Goal: Information Seeking & Learning: Learn about a topic

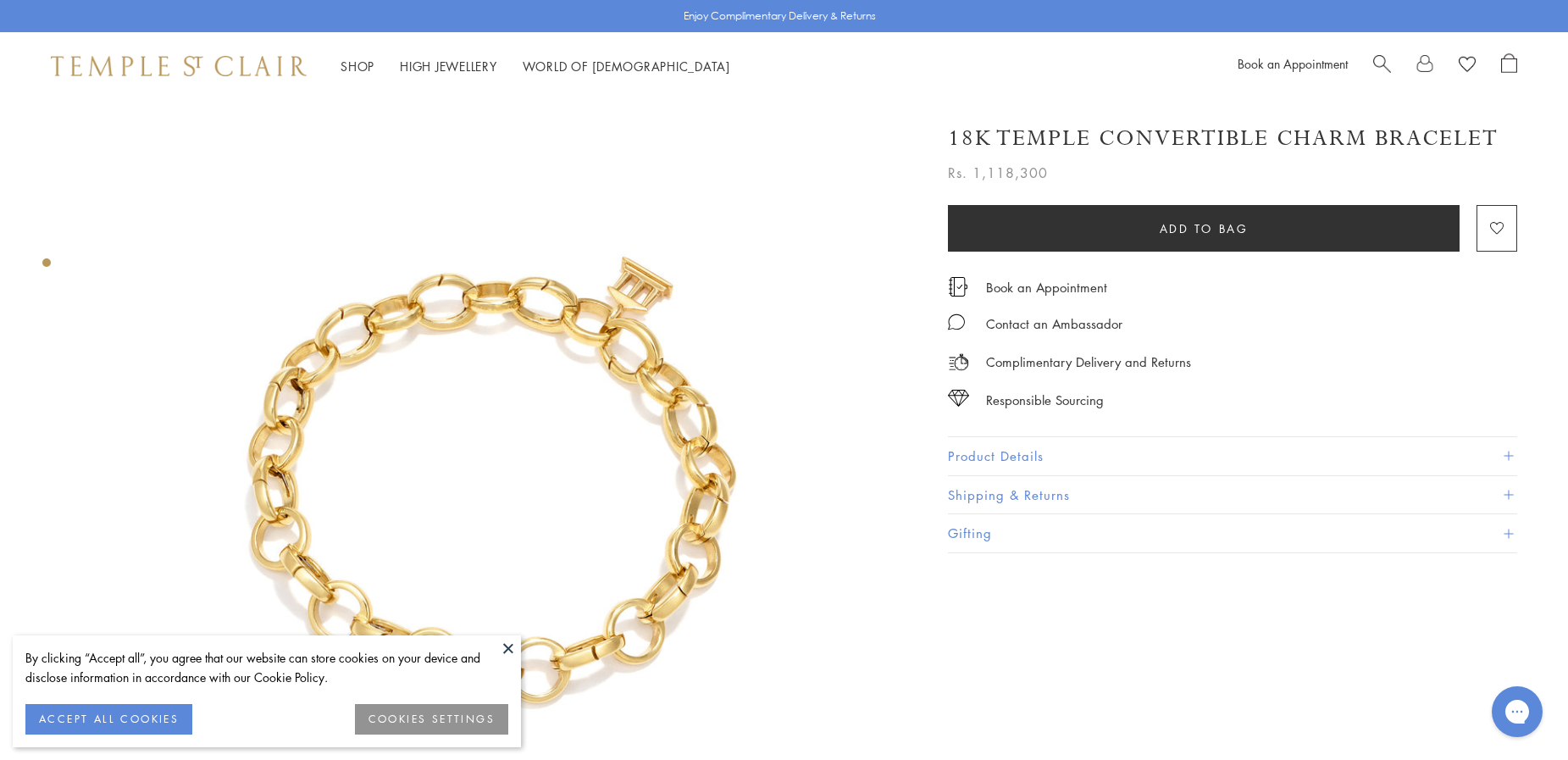
click at [970, 452] on button "Product Details" at bounding box center [1232, 456] width 570 height 38
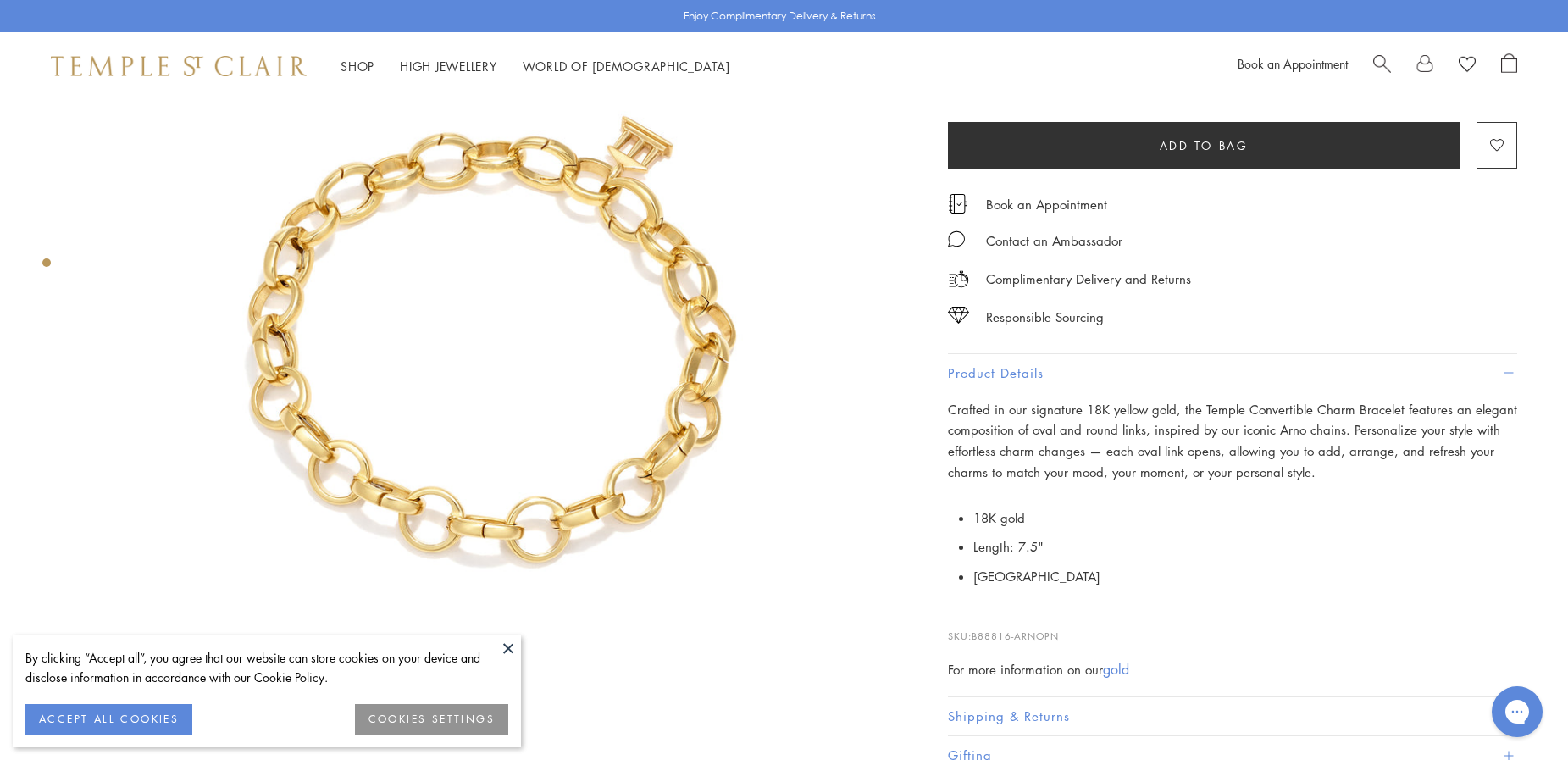
scroll to position [169, 0]
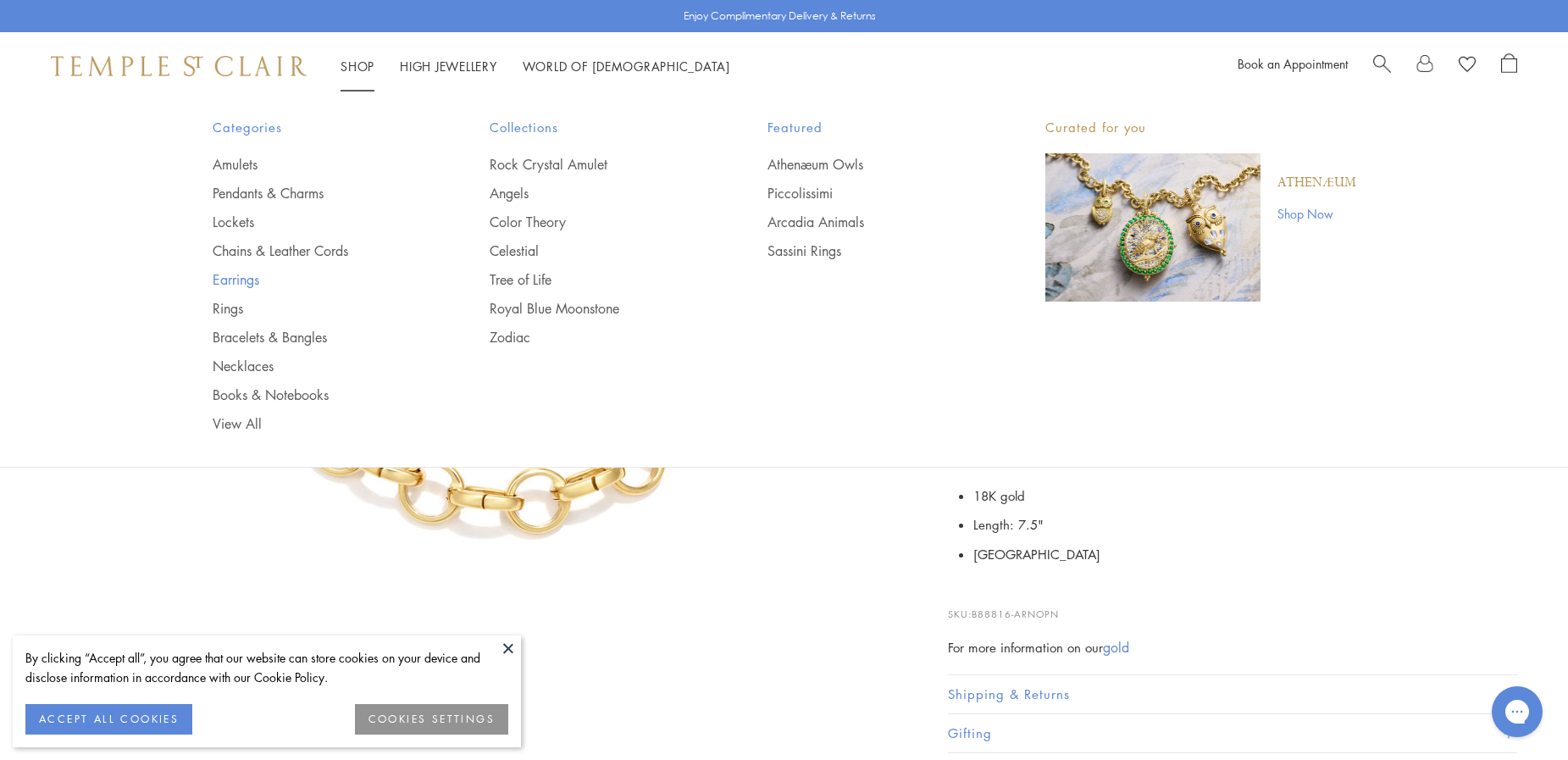
click at [232, 283] on link "Earrings" at bounding box center [318, 280] width 210 height 18
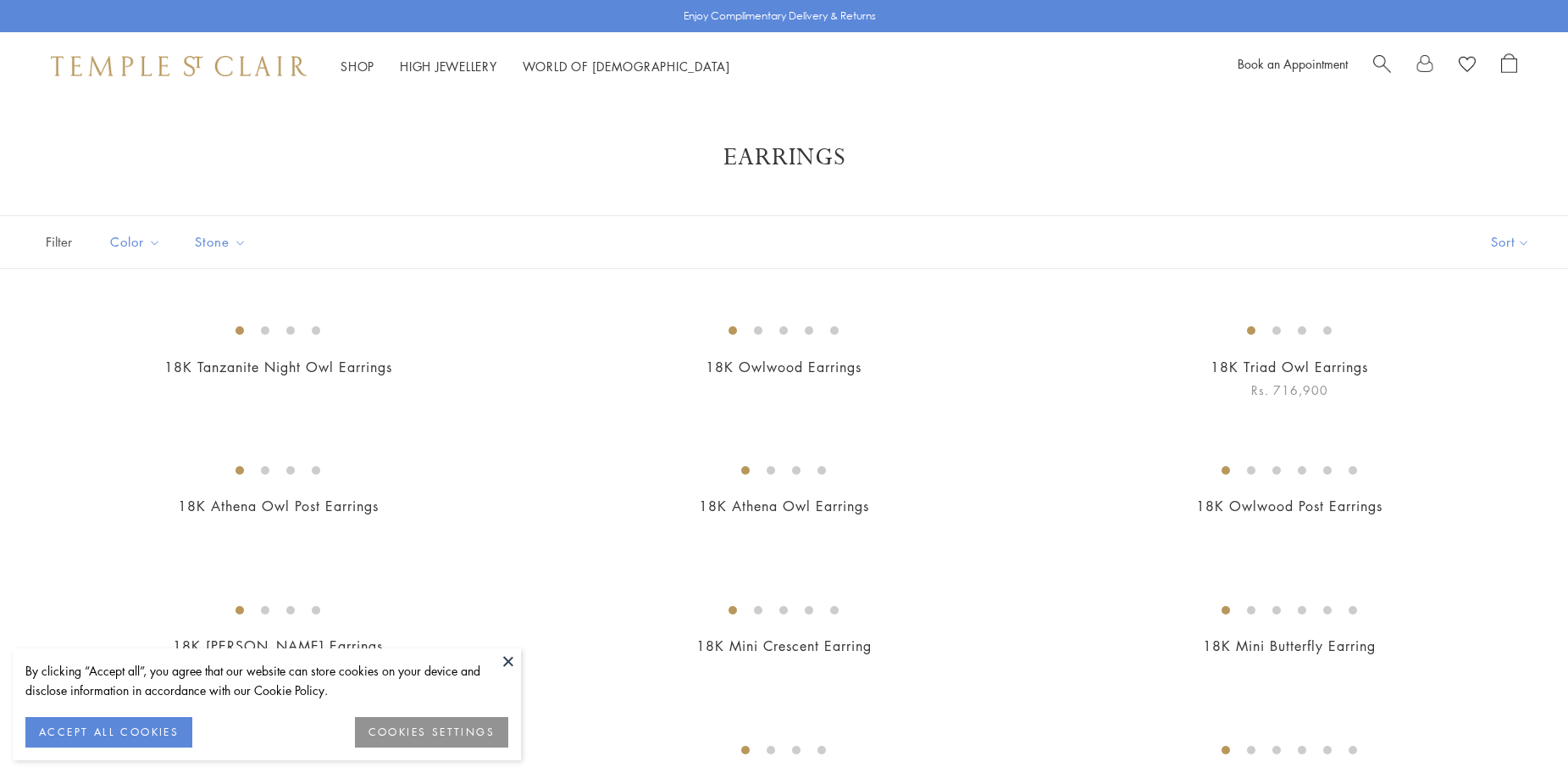
click at [0, 0] on img at bounding box center [0, 0] width 0 height 0
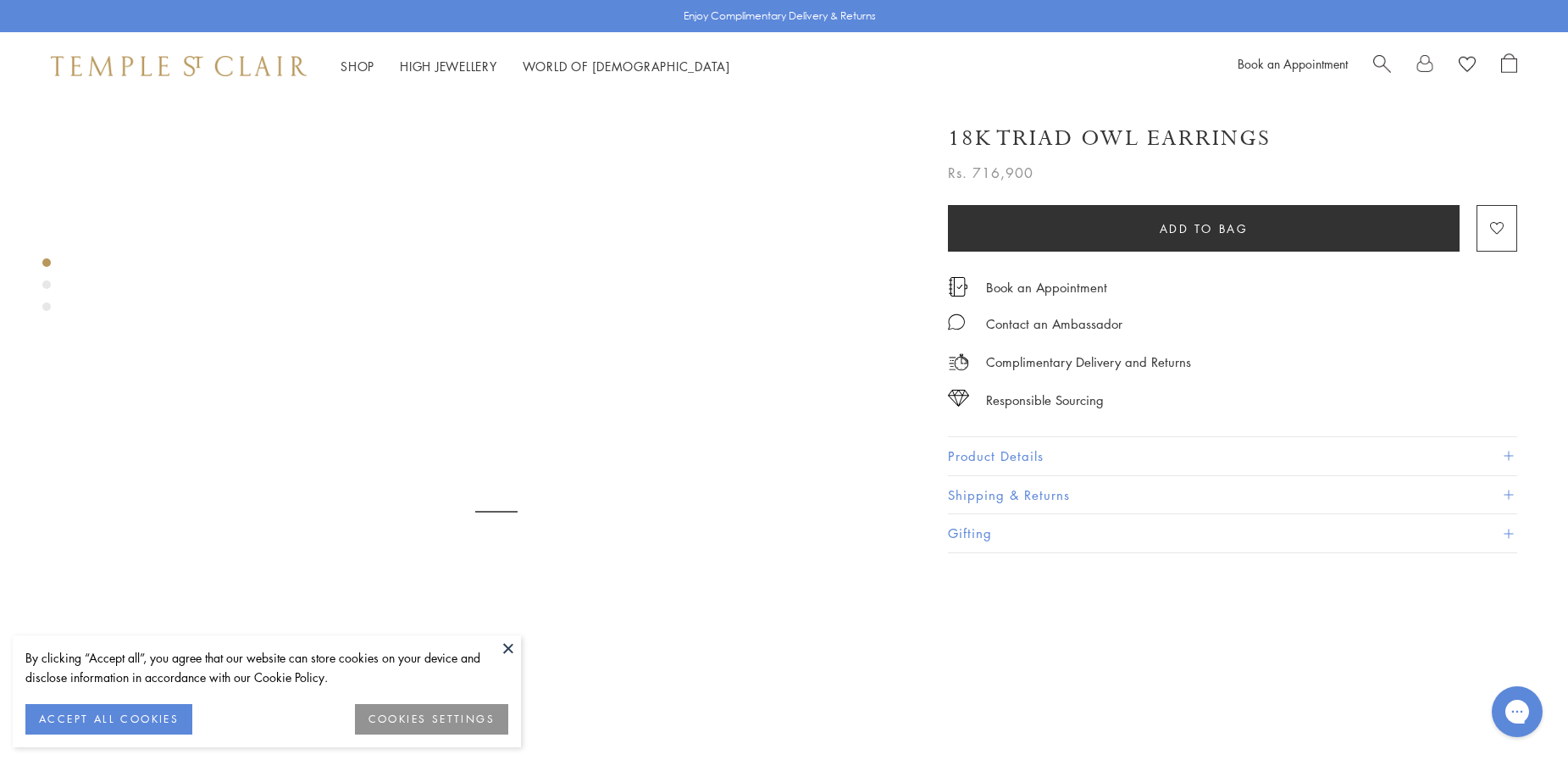
click at [998, 450] on button "Product Details" at bounding box center [1232, 456] width 570 height 38
